Goal: Task Accomplishment & Management: Manage account settings

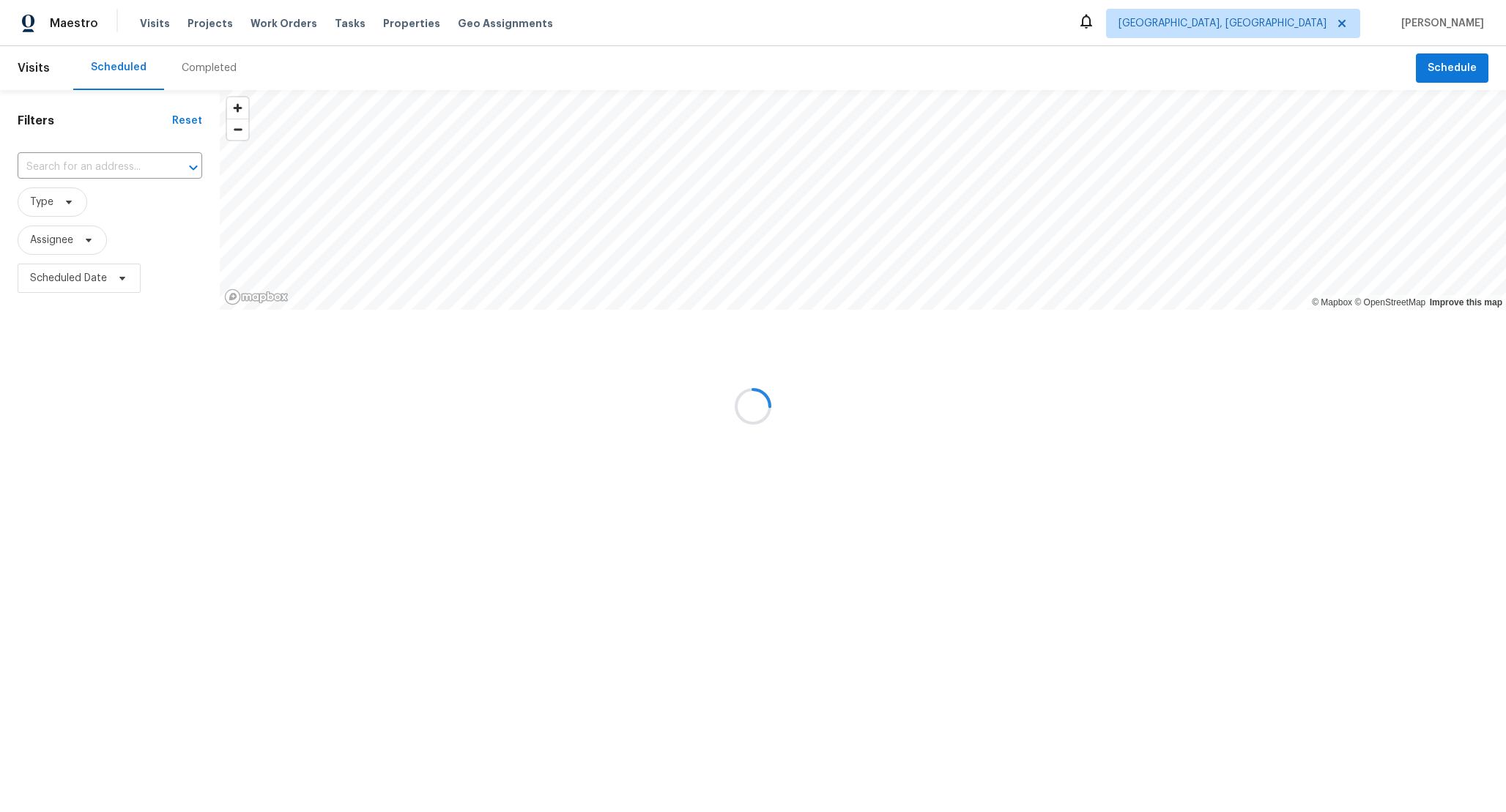
click at [104, 164] on div at bounding box center [753, 406] width 1506 height 812
click at [77, 233] on div at bounding box center [753, 406] width 1506 height 812
click at [70, 247] on div at bounding box center [753, 406] width 1506 height 812
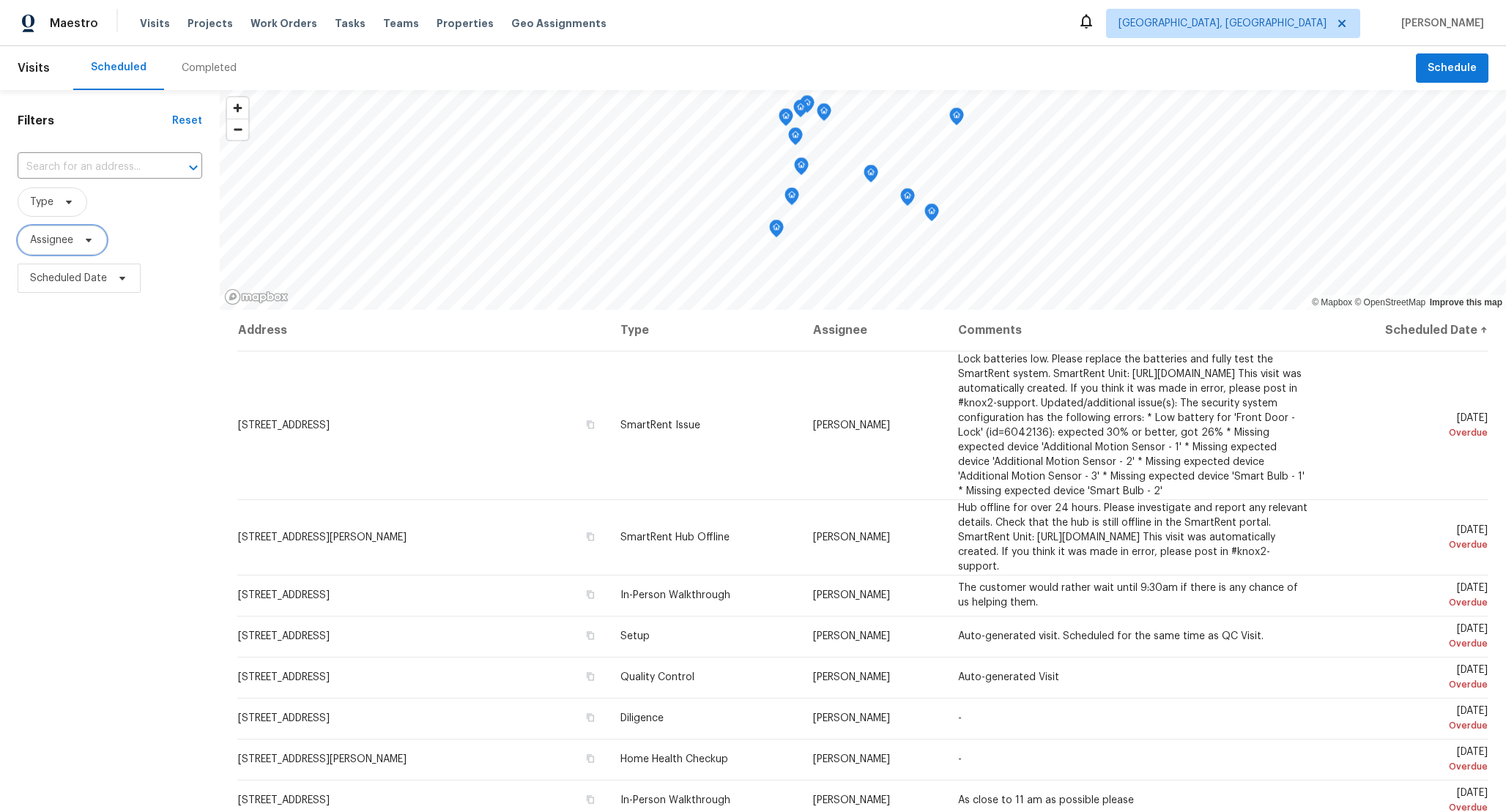
click at [70, 247] on span "Assignee" at bounding box center [51, 239] width 44 height 15
type input "Naomi Ferreira"
click at [112, 159] on input "text" at bounding box center [89, 167] width 143 height 22
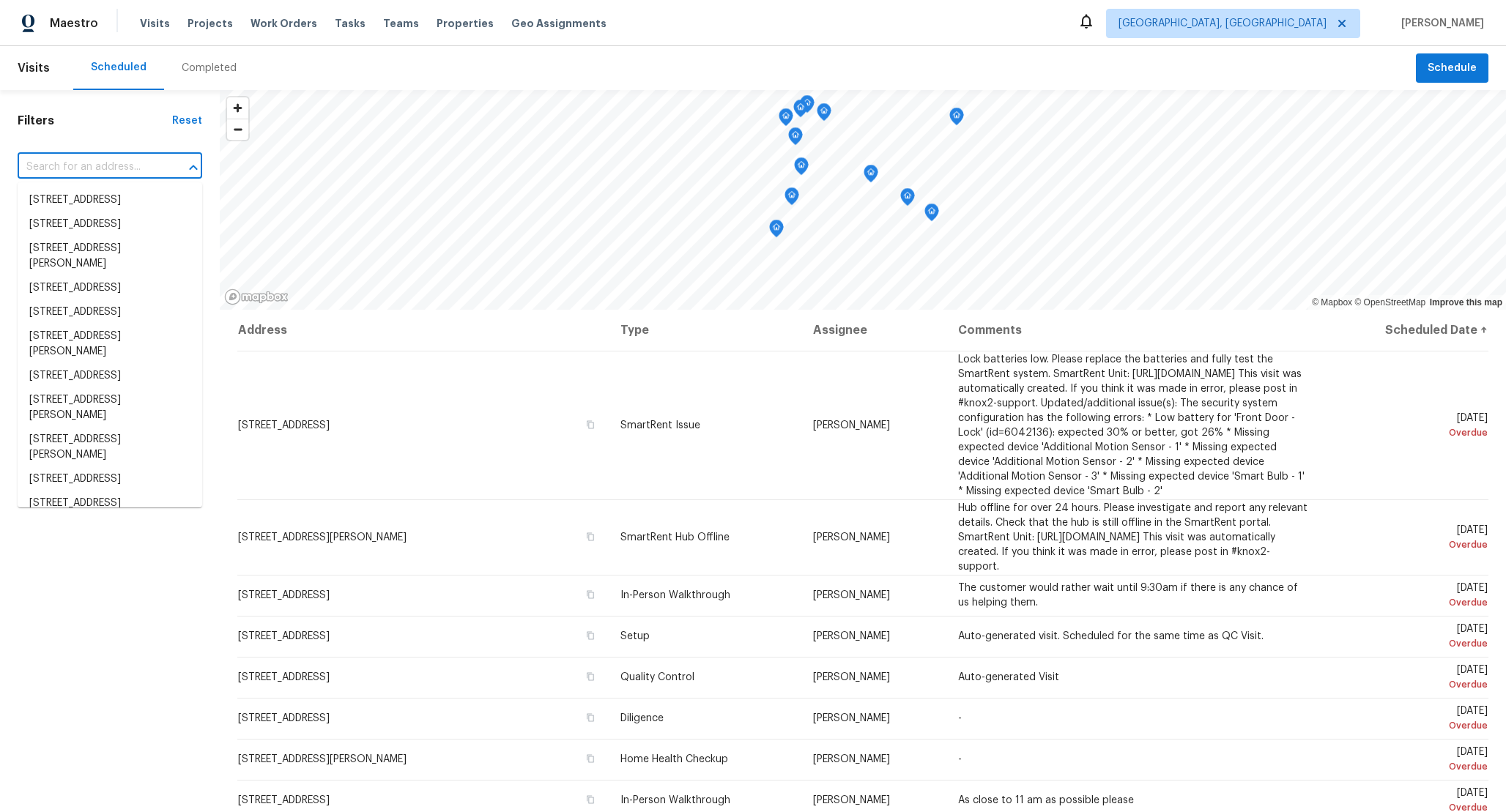
paste input "908 Fruitland Ave"
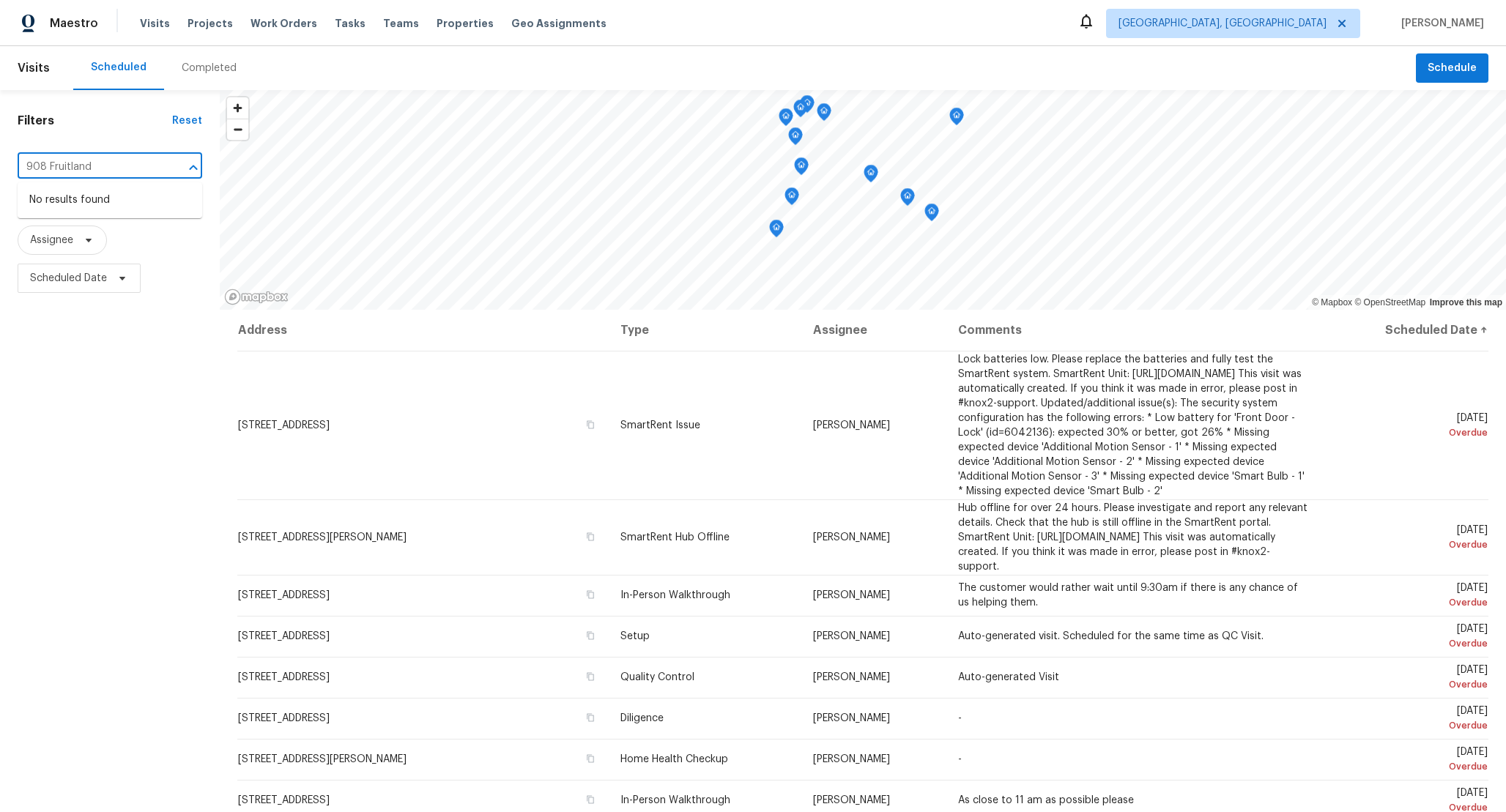
drag, startPoint x: 49, startPoint y: 169, endPoint x: 0, endPoint y: 157, distance: 50.4
click at [0, 157] on div "Filters Reset 908 Fruitland ​ Type Assignee Scheduled Date" at bounding box center [110, 524] width 220 height 869
type input "Fruitland"
click at [94, 144] on div "Filters Reset ​ Type Assignee Scheduled Date" at bounding box center [110, 524] width 220 height 869
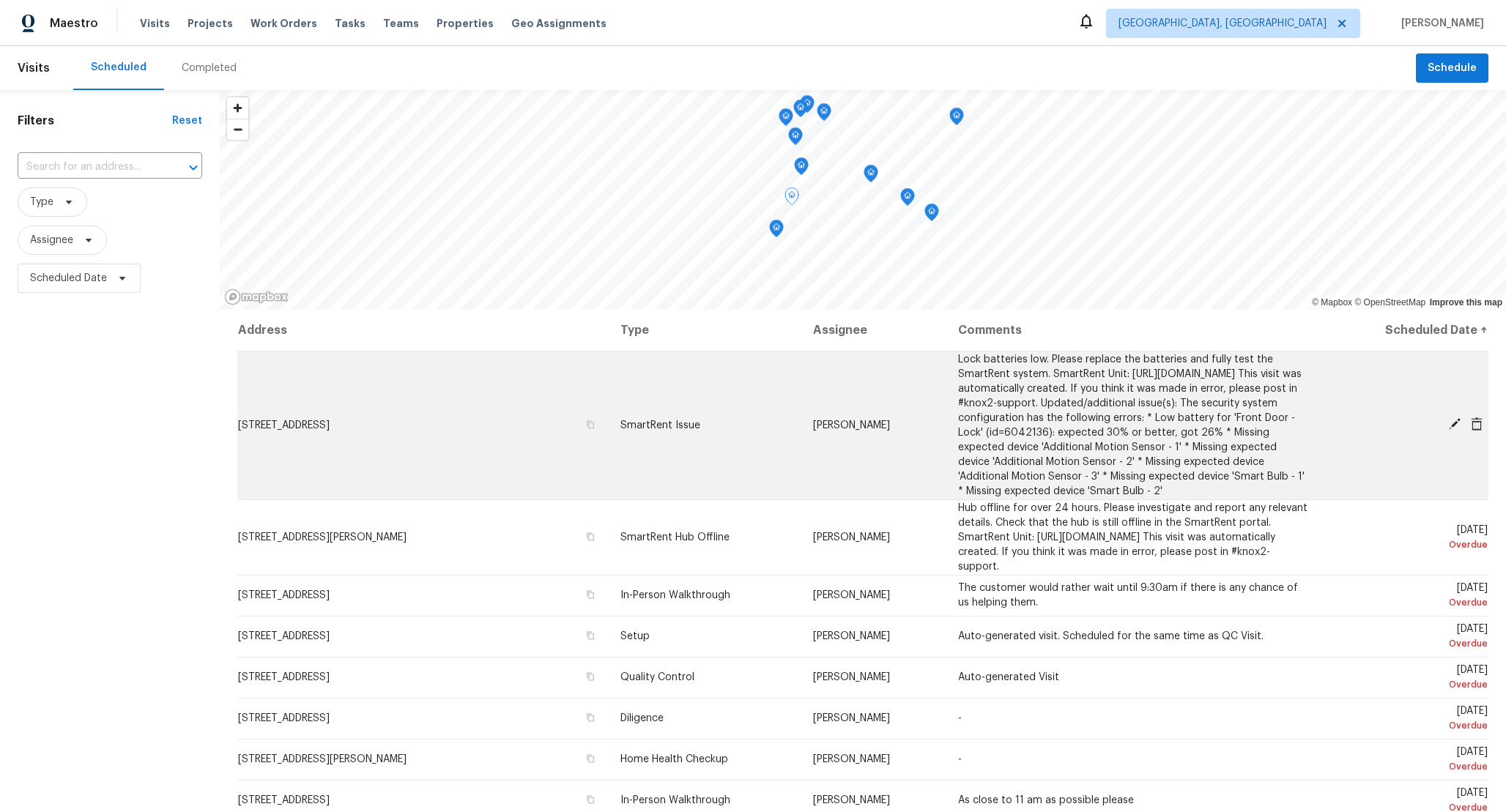
click at [441, 426] on td "1312 Mesa Wood Pl NW, Albuquerque, NM 87120" at bounding box center [423, 424] width 371 height 148
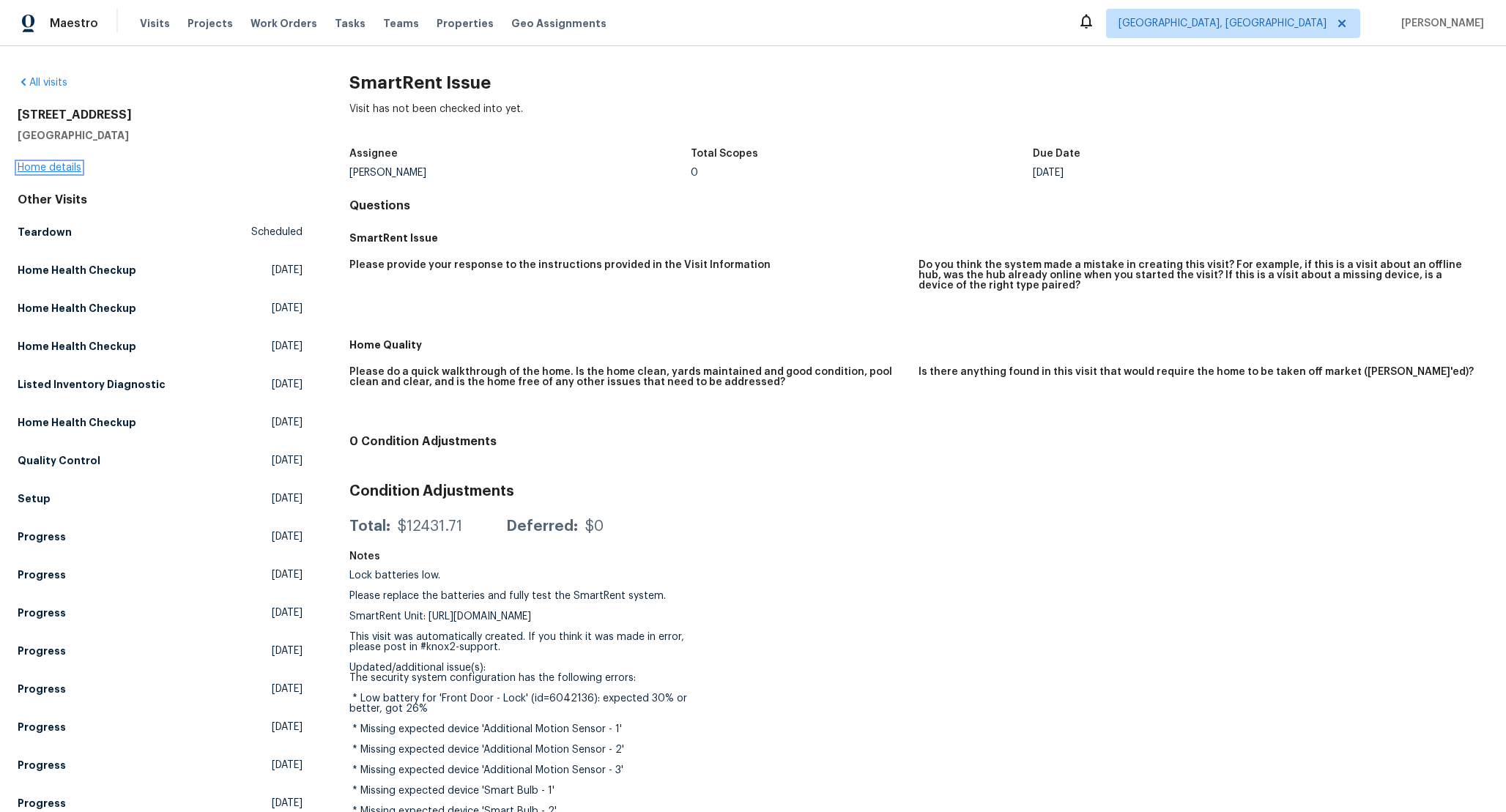
click at [58, 170] on link "Home details" at bounding box center [49, 168] width 64 height 11
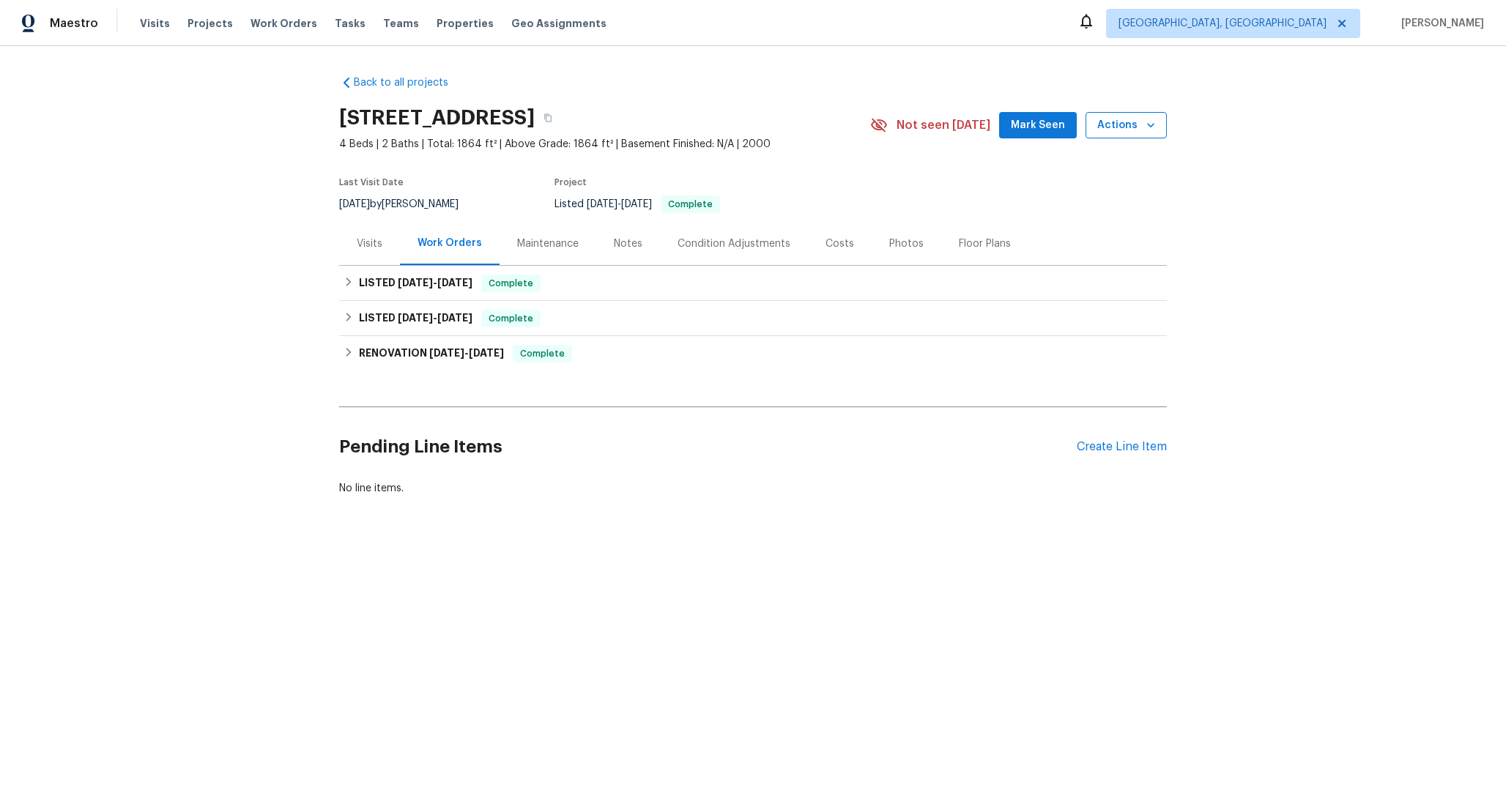
click at [1134, 130] on span "Actions" at bounding box center [1126, 125] width 58 height 18
click at [1090, 184] on p "Schedule a visit" at bounding box center [1073, 180] width 76 height 16
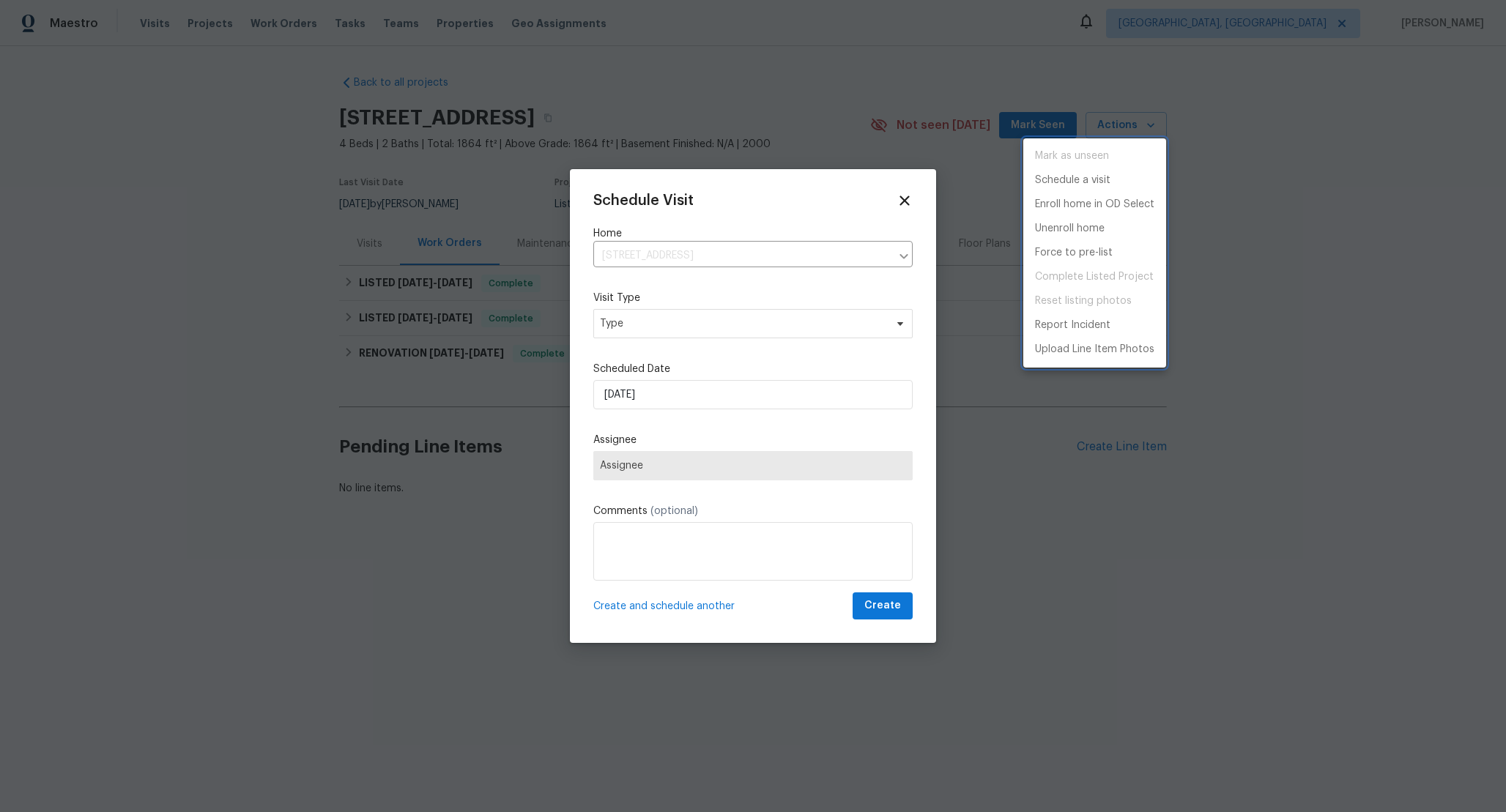
click at [764, 259] on div at bounding box center [753, 406] width 1506 height 812
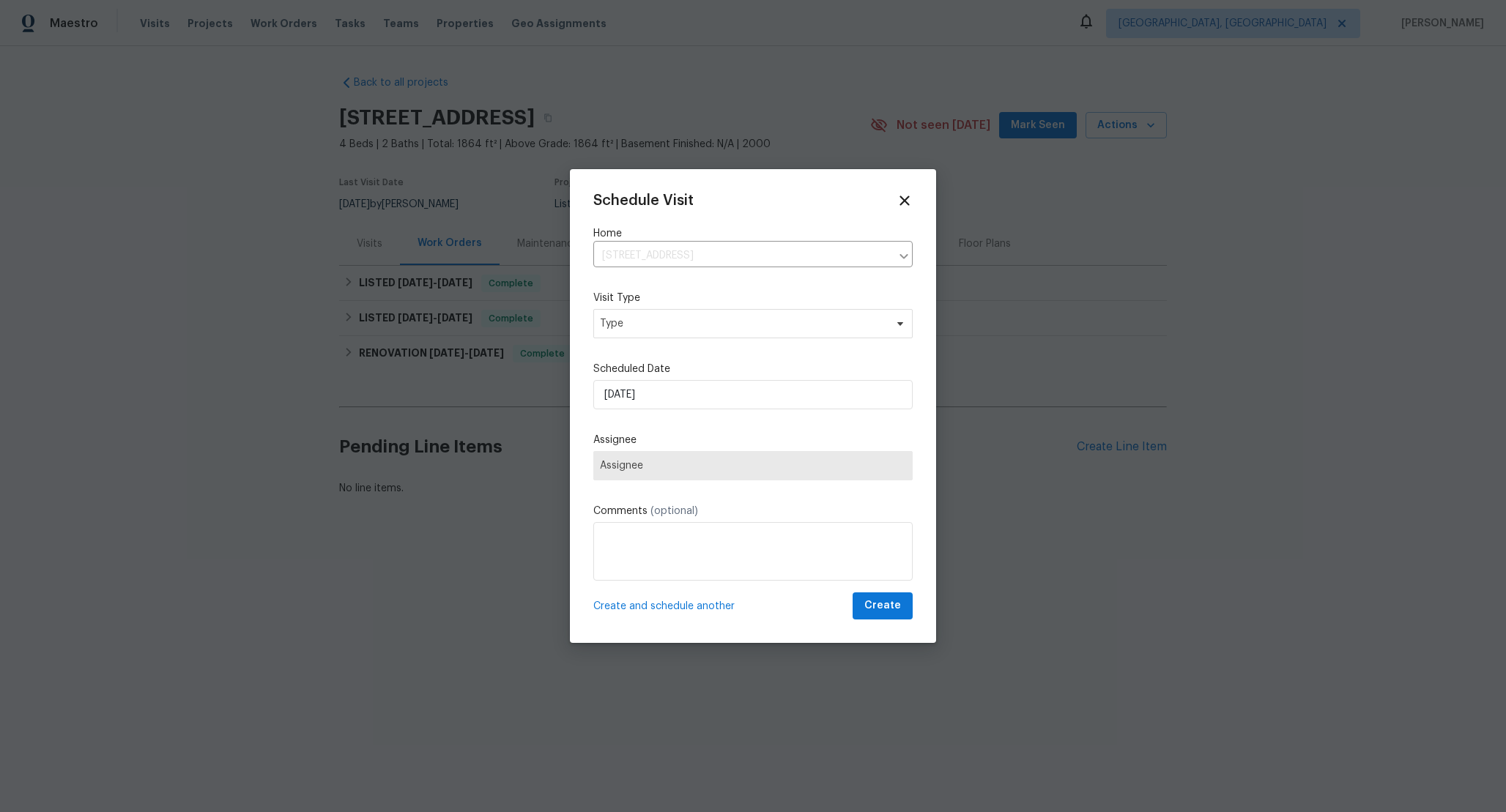
click at [785, 352] on div "Schedule Visit Home 1312 Mesa Wood Pl NW, Albuquerque, NM 87120 ​ Visit Type Ty…" at bounding box center [753, 406] width 320 height 427
click at [786, 331] on span "Type" at bounding box center [742, 323] width 285 height 15
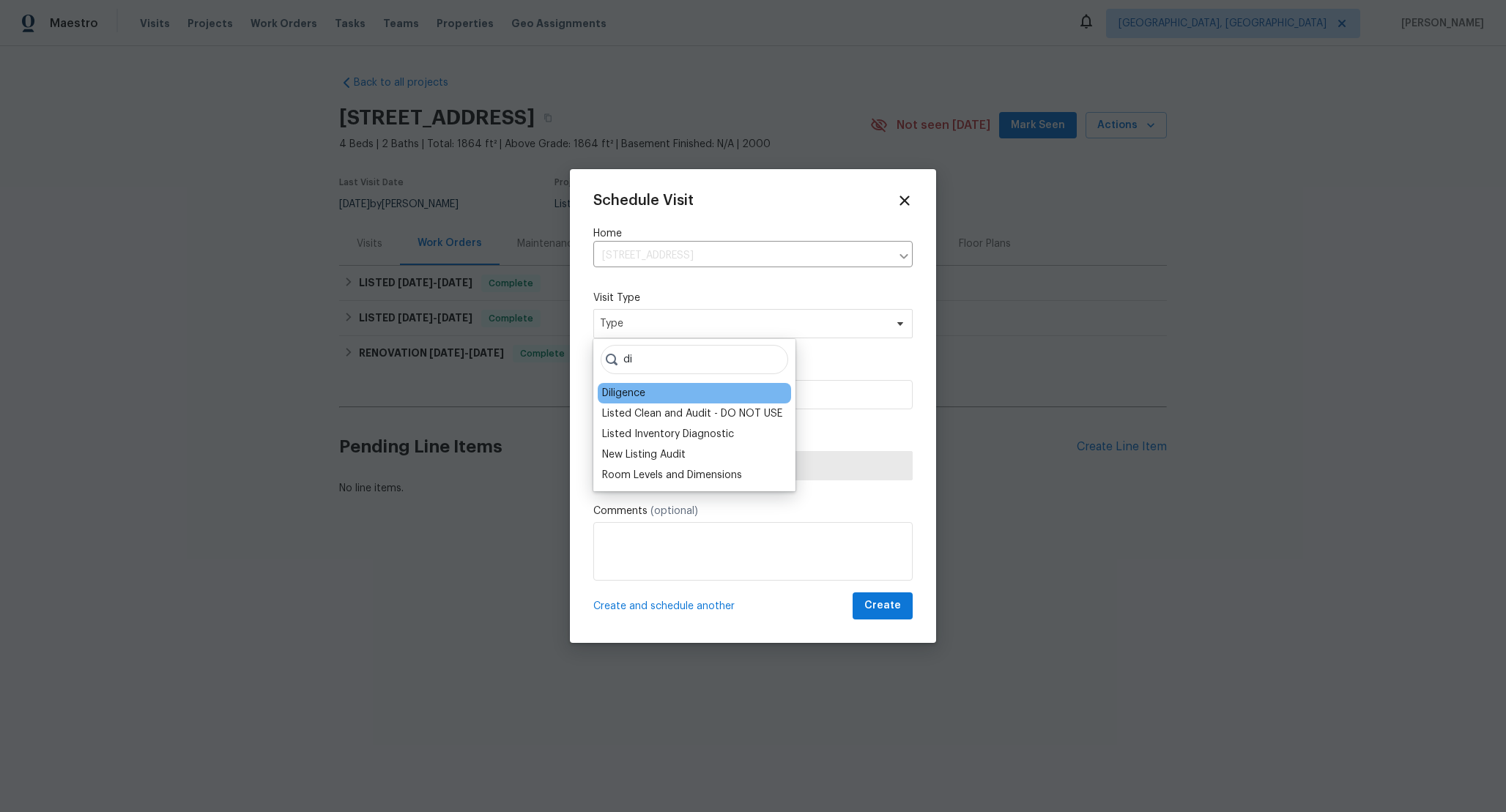
type input "di"
click at [685, 393] on div "Diligence" at bounding box center [695, 392] width 194 height 20
click at [667, 394] on div "Diligence" at bounding box center [695, 392] width 194 height 20
click at [614, 392] on div "Diligence" at bounding box center [623, 392] width 44 height 15
type input "09/19/2025 11:56 am"
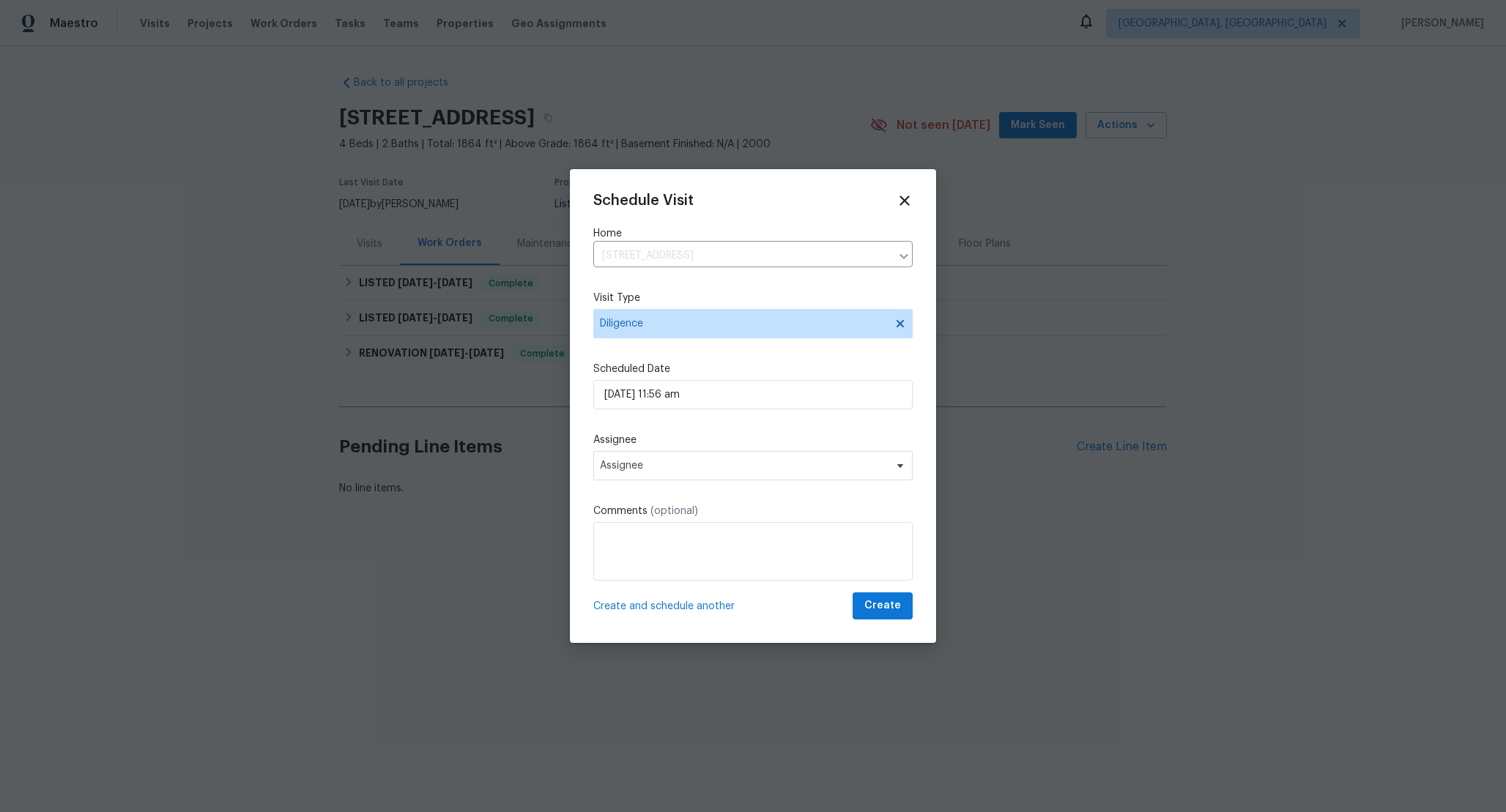
click at [804, 364] on label "Scheduled Date" at bounding box center [753, 368] width 320 height 15
click at [898, 200] on icon at bounding box center [903, 201] width 16 height 16
